Goal: Task Accomplishment & Management: Use online tool/utility

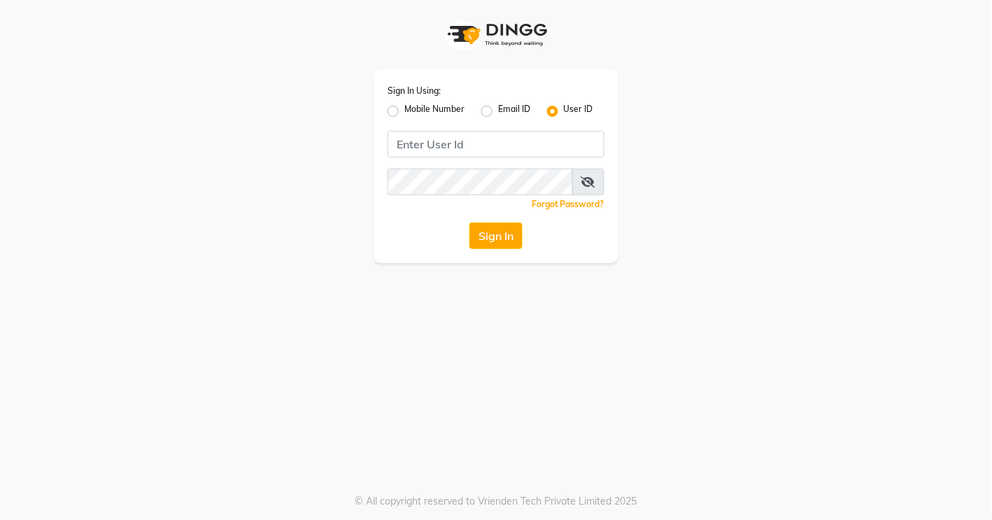
click at [424, 108] on label "Mobile Number" at bounding box center [434, 111] width 60 height 17
click at [414, 108] on input "Mobile Number" at bounding box center [408, 107] width 9 height 9
radio input "true"
radio input "false"
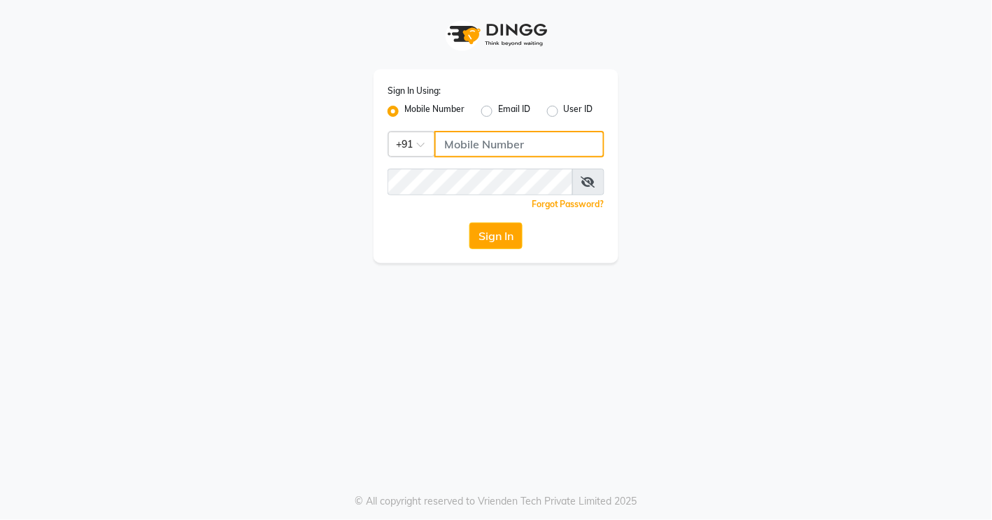
click at [495, 142] on input "Username" at bounding box center [520, 144] width 170 height 27
type input "8605146672"
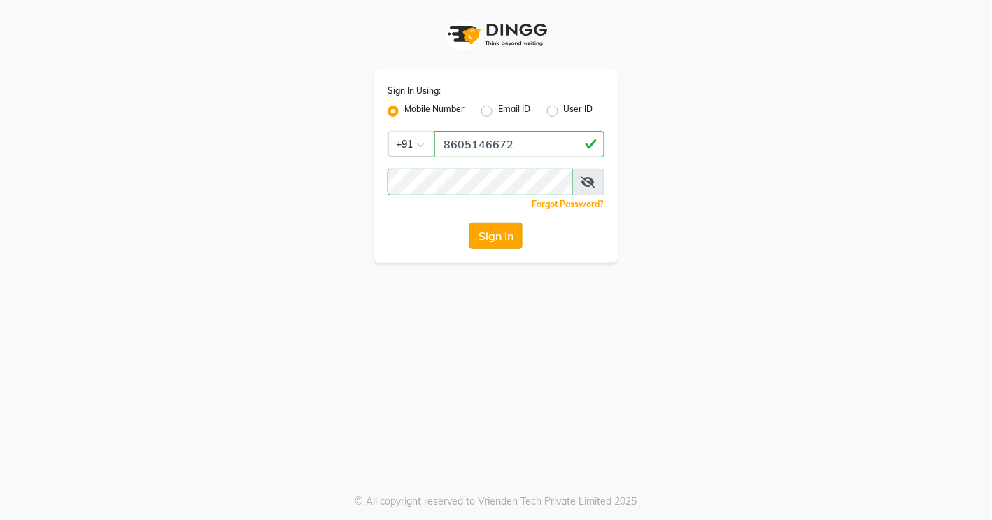
click at [502, 235] on button "Sign In" at bounding box center [495, 235] width 53 height 27
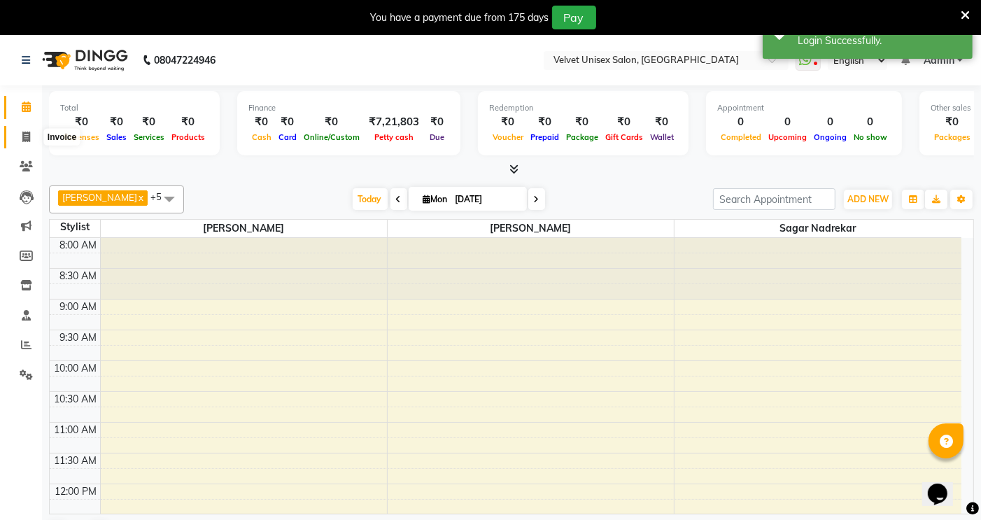
click at [24, 137] on icon at bounding box center [26, 137] width 8 height 10
select select "service"
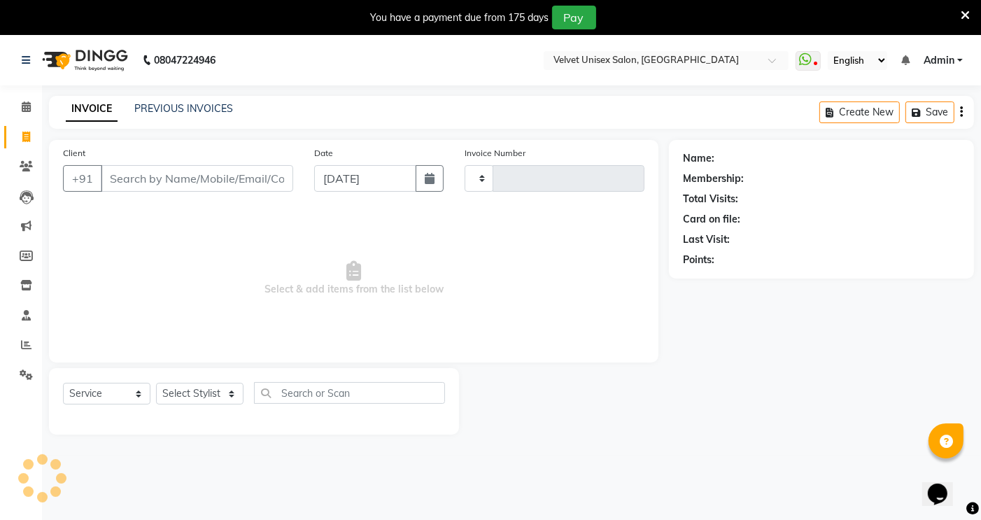
type input "0834"
select select "5384"
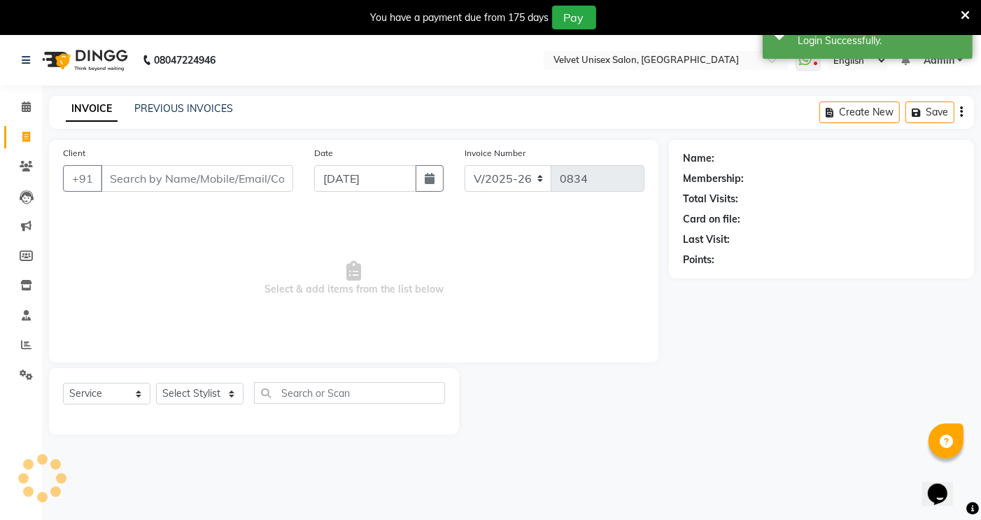
click at [134, 178] on input "Client" at bounding box center [197, 178] width 192 height 27
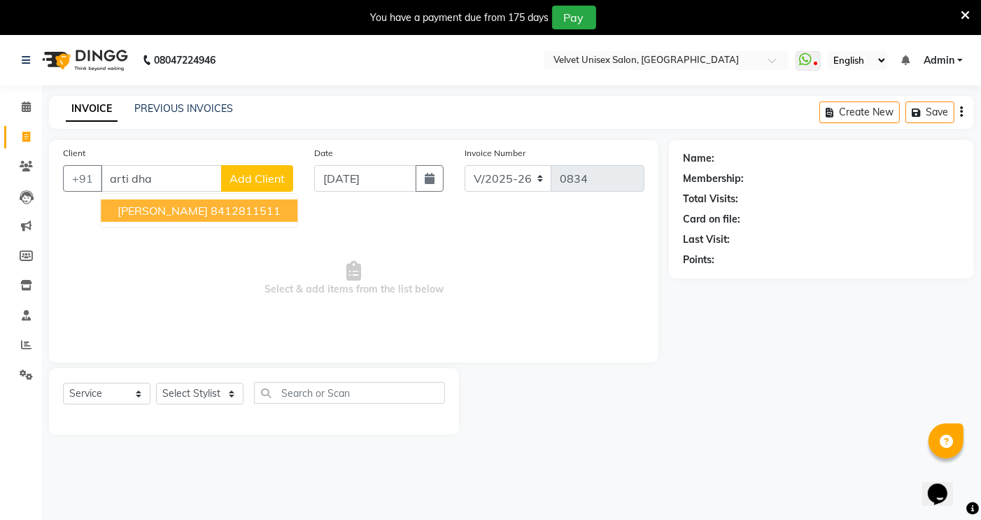
click at [154, 220] on button "[PERSON_NAME] 8412811511" at bounding box center [199, 210] width 197 height 22
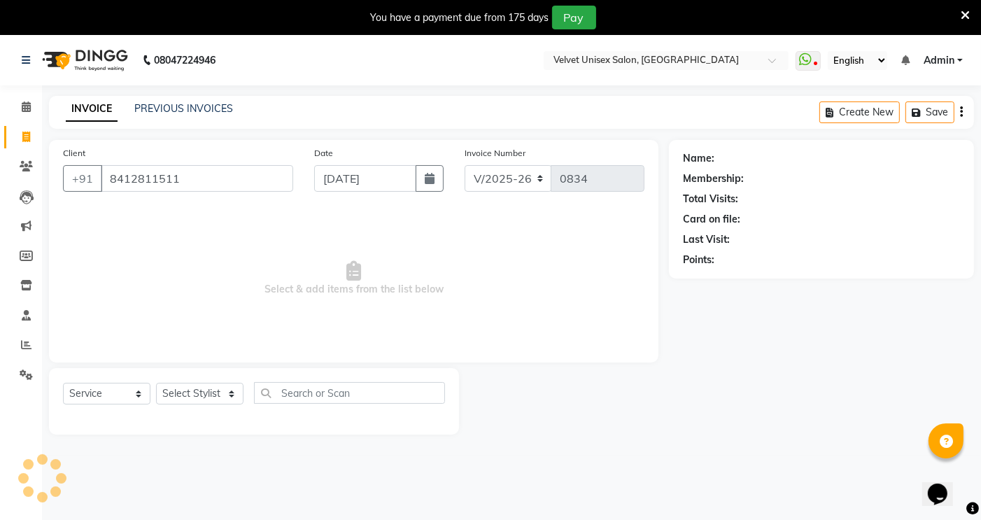
type input "8412811511"
select select "2: Object"
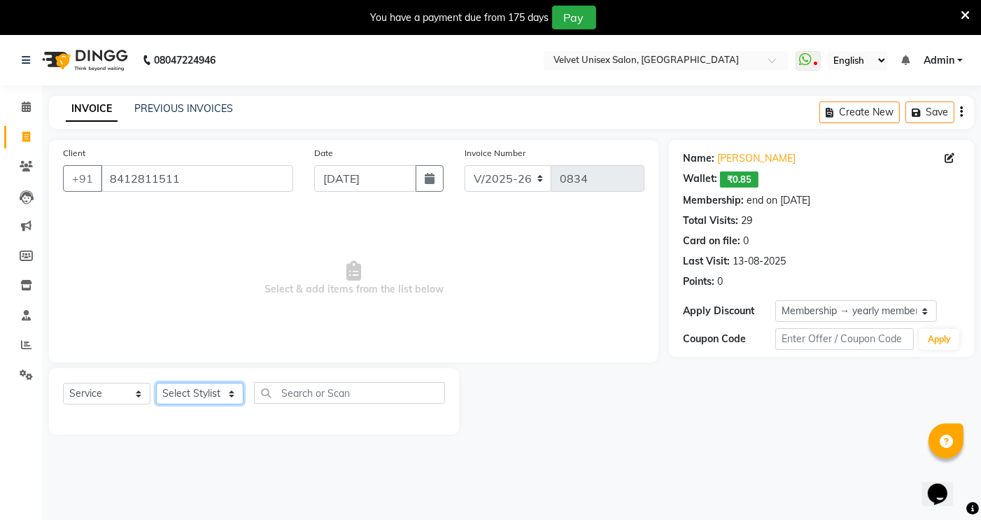
click at [204, 400] on select "Select Stylist [PERSON_NAME] sagar nadrekar [PERSON_NAME] [PERSON_NAME]" at bounding box center [199, 394] width 87 height 22
select select "35742"
click at [156, 383] on select "Select Stylist [PERSON_NAME] sagar nadrekar [PERSON_NAME] [PERSON_NAME]" at bounding box center [199, 394] width 87 height 22
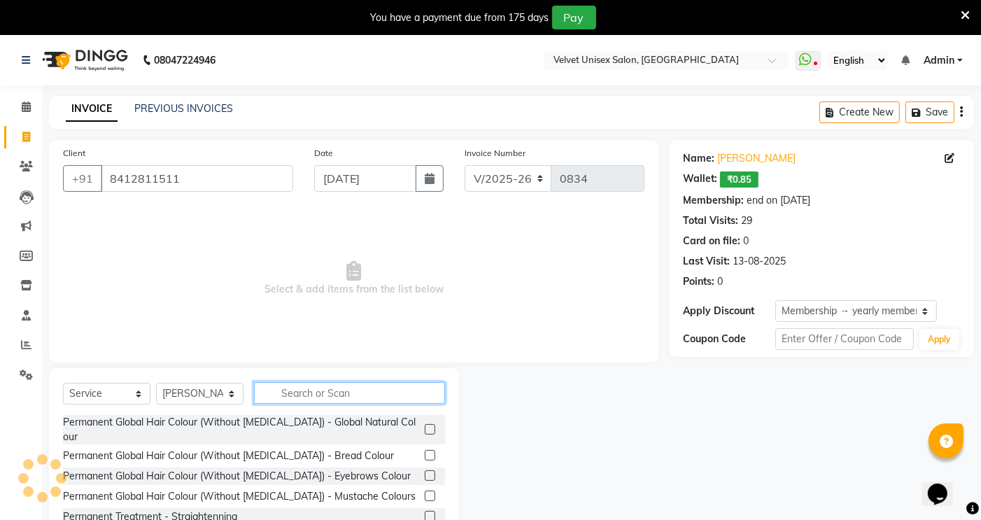
click at [282, 389] on input "text" at bounding box center [349, 393] width 191 height 22
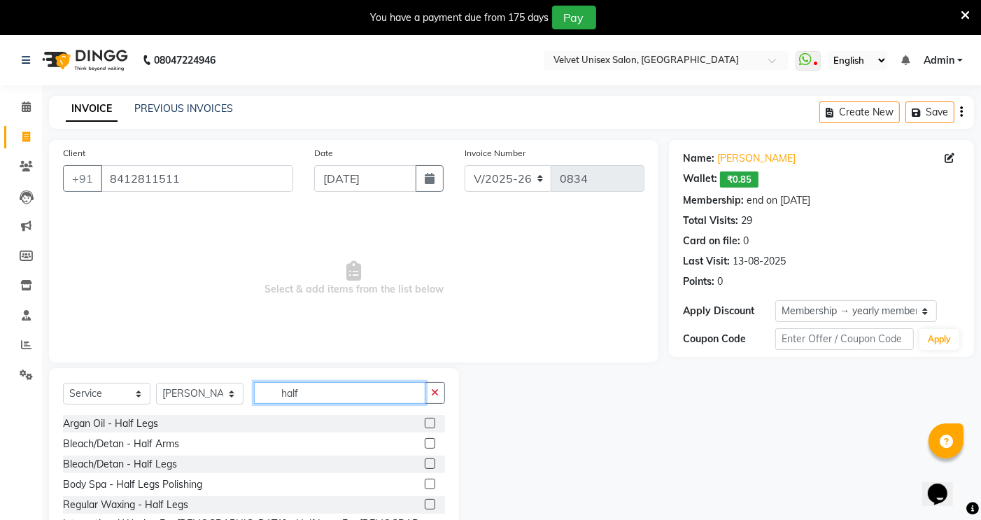
type input "half"
click at [430, 445] on label at bounding box center [430, 443] width 10 height 10
click at [430, 445] on input "checkbox" at bounding box center [429, 443] width 9 height 9
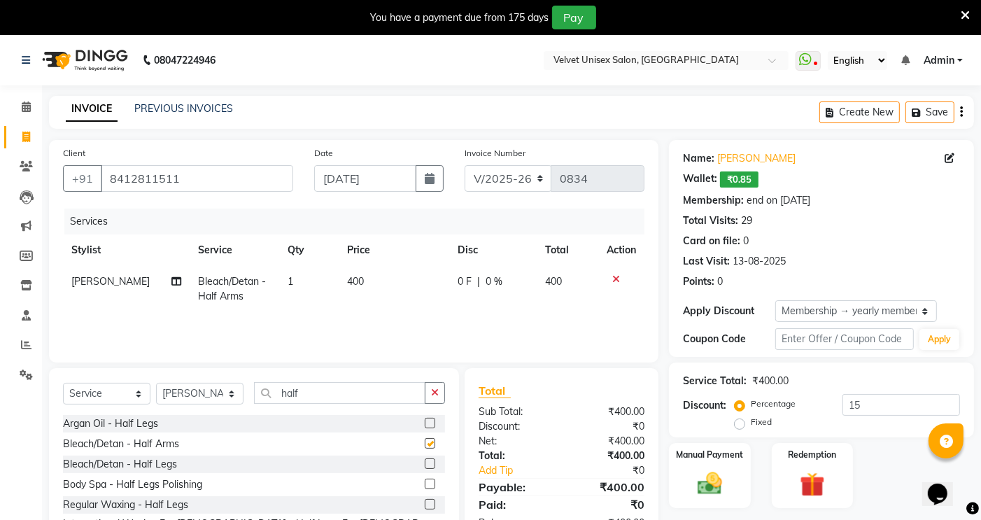
checkbox input "false"
click at [308, 395] on input "half" at bounding box center [339, 393] width 171 height 22
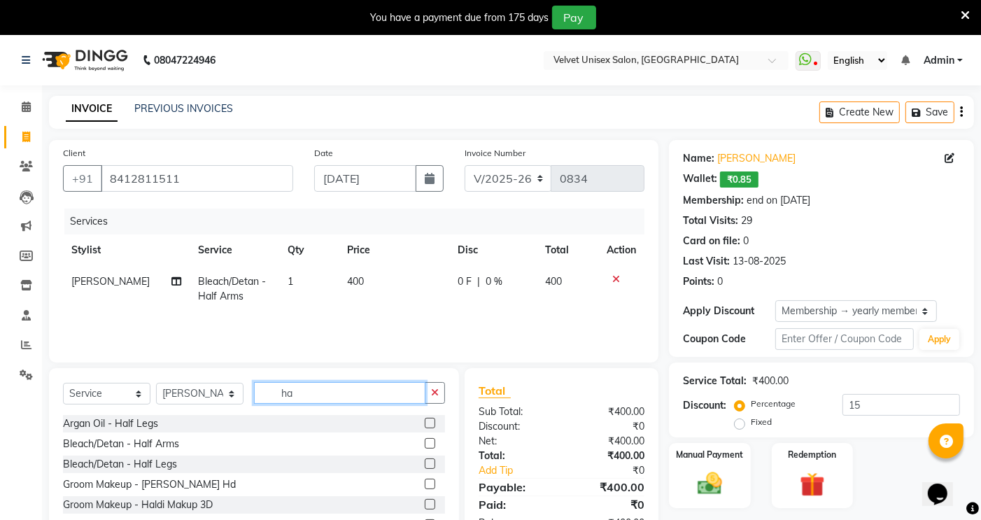
type input "h"
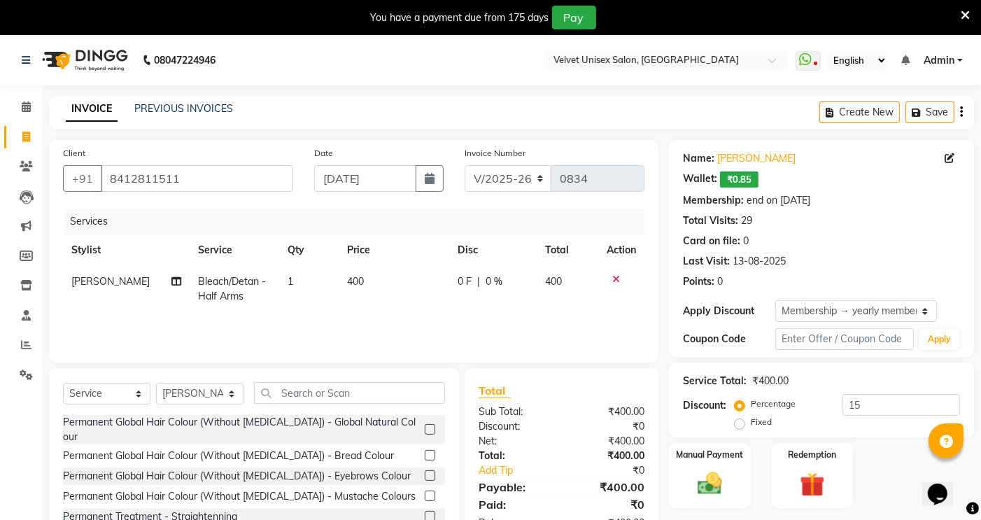
click at [279, 302] on td "1" at bounding box center [308, 289] width 59 height 46
select select "35742"
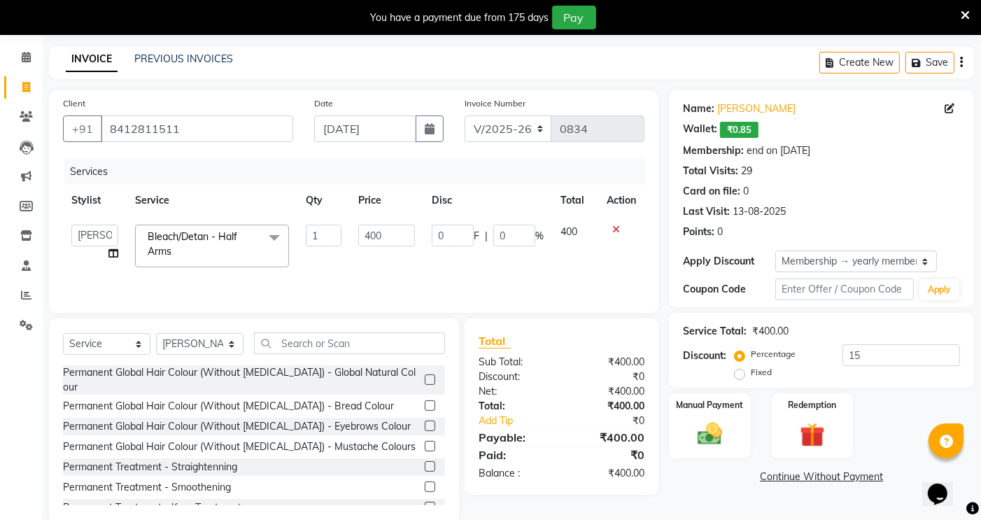
scroll to position [75, 0]
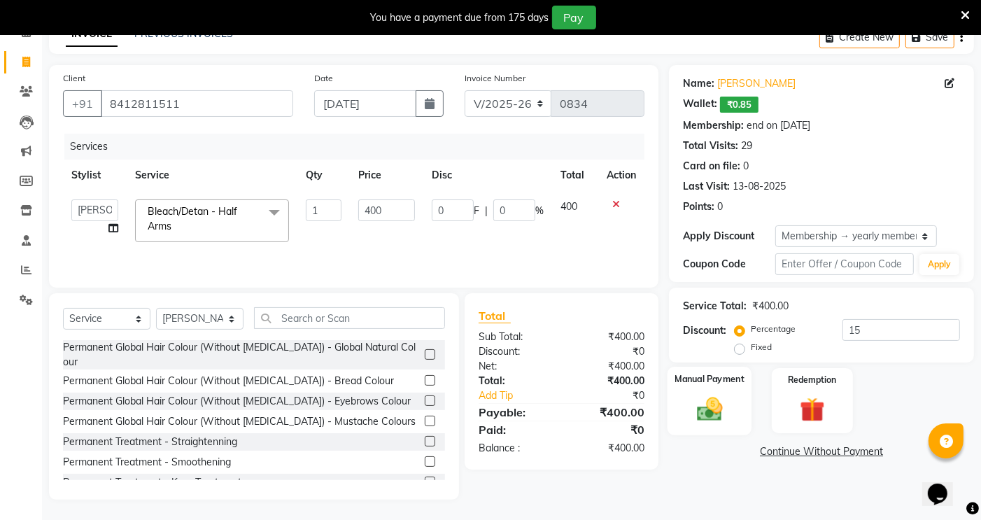
click at [715, 410] on img at bounding box center [710, 408] width 42 height 29
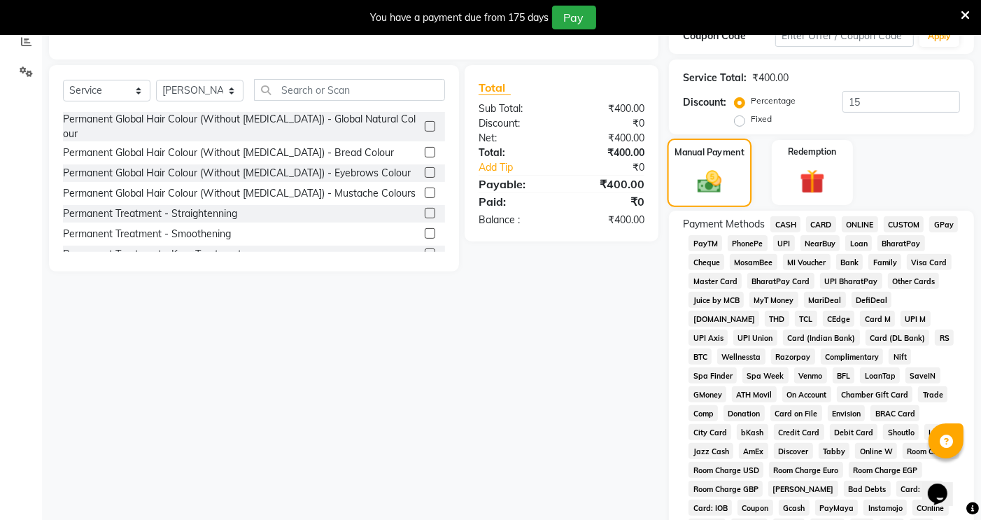
scroll to position [309, 0]
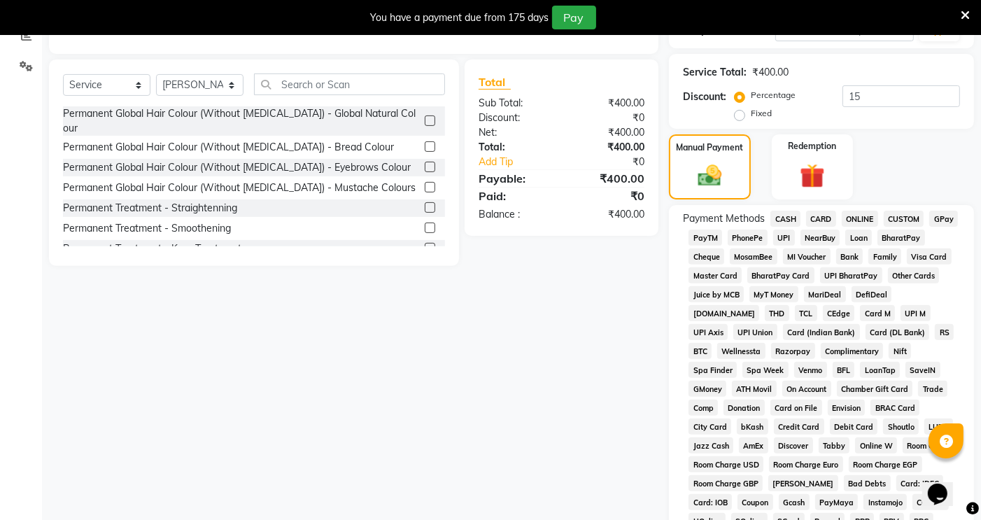
click at [862, 218] on span "ONLINE" at bounding box center [860, 219] width 36 height 16
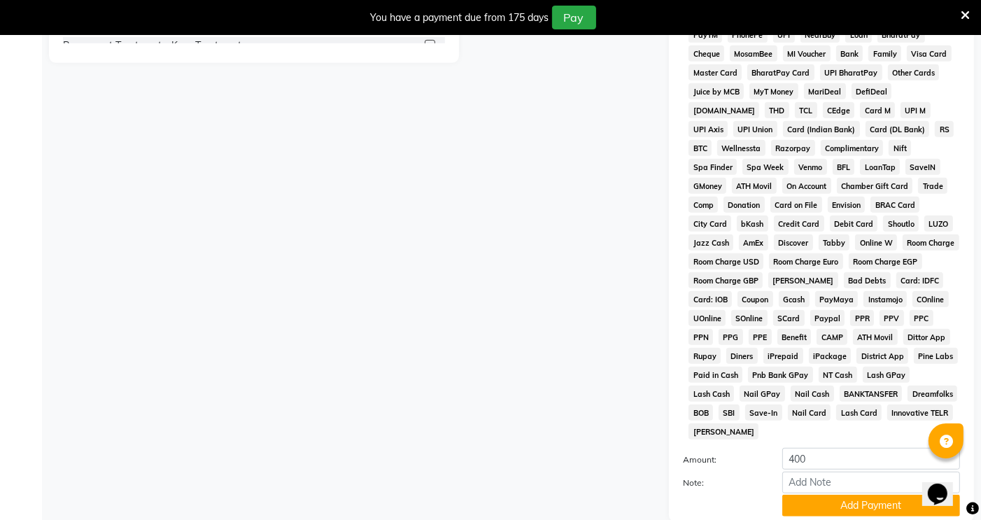
scroll to position [602, 0]
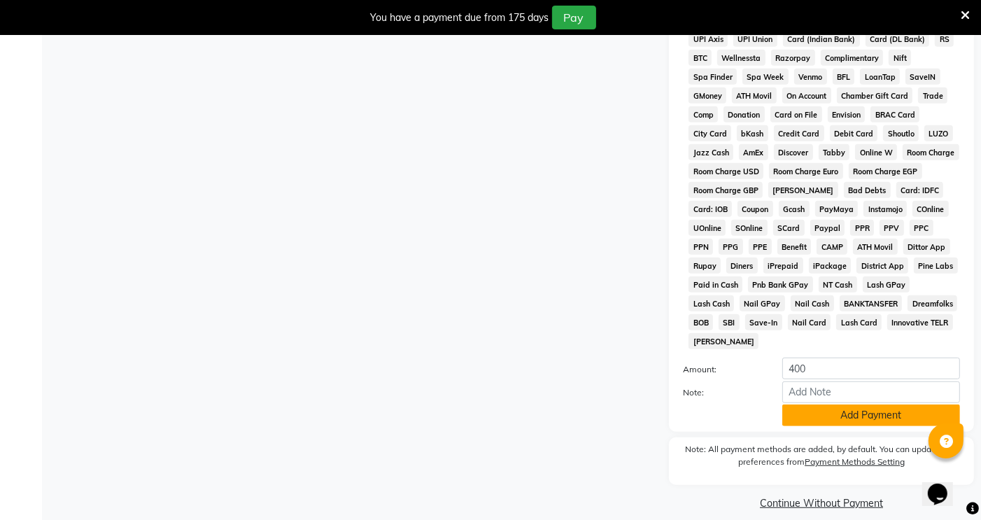
click at [886, 407] on button "Add Payment" at bounding box center [871, 415] width 178 height 22
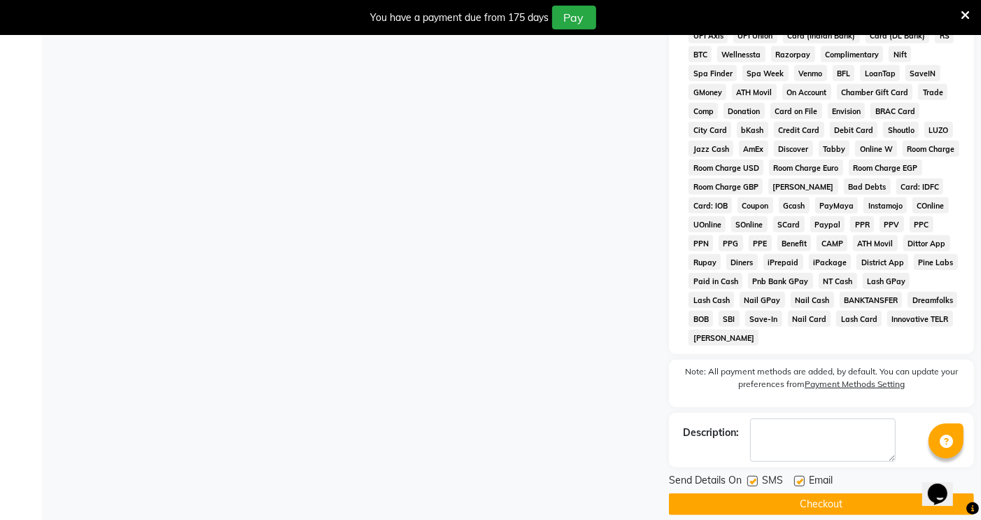
scroll to position [606, 0]
click at [779, 493] on button "Checkout" at bounding box center [821, 504] width 305 height 22
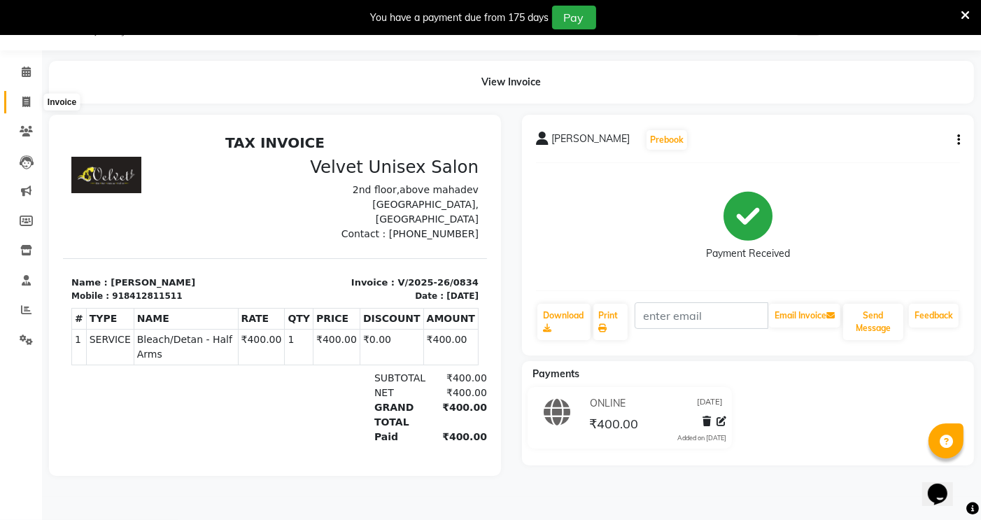
click at [25, 97] on icon at bounding box center [26, 102] width 8 height 10
select select "service"
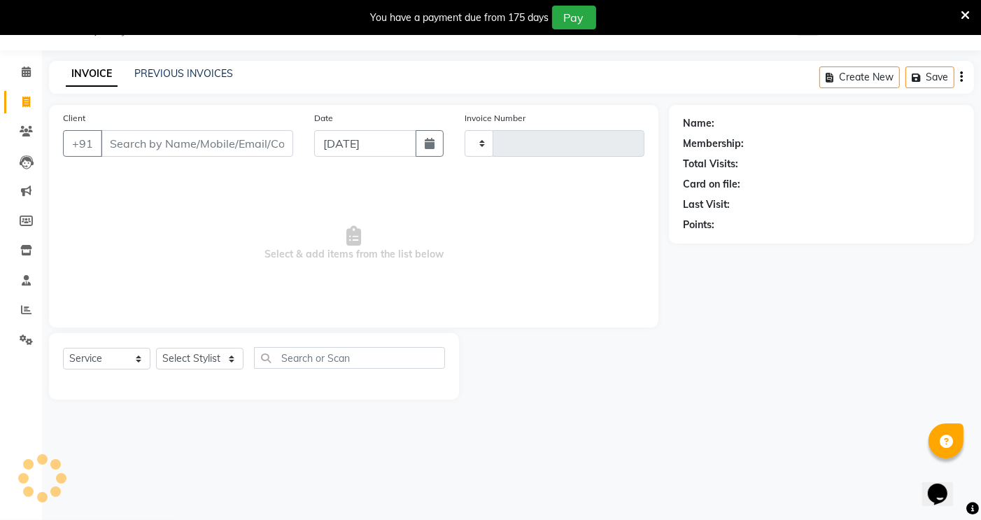
type input "0835"
select select "5384"
